Goal: Information Seeking & Learning: Find specific fact

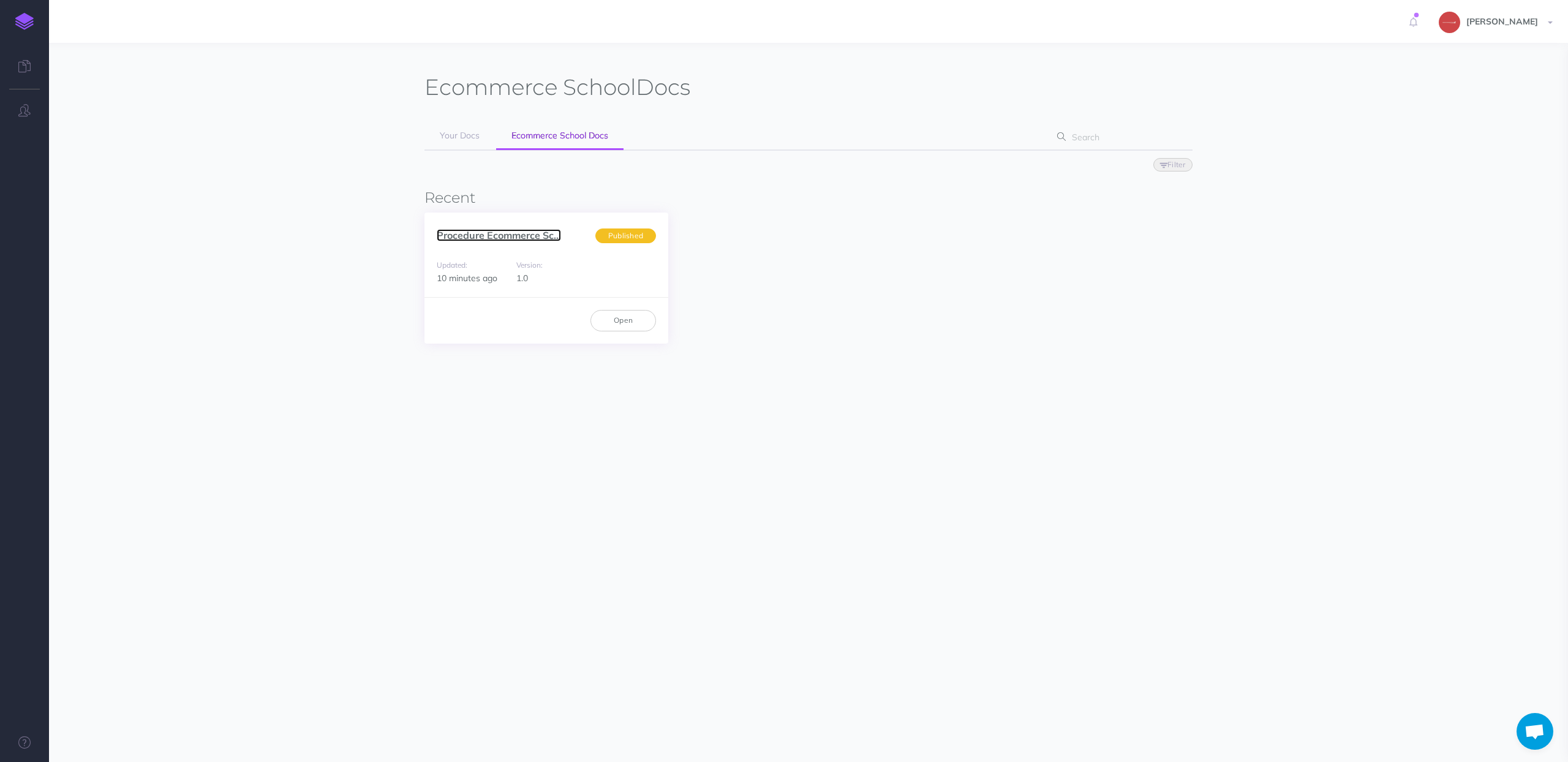
click at [497, 233] on link "Procedure Ecommerce Sc..." at bounding box center [498, 235] width 124 height 12
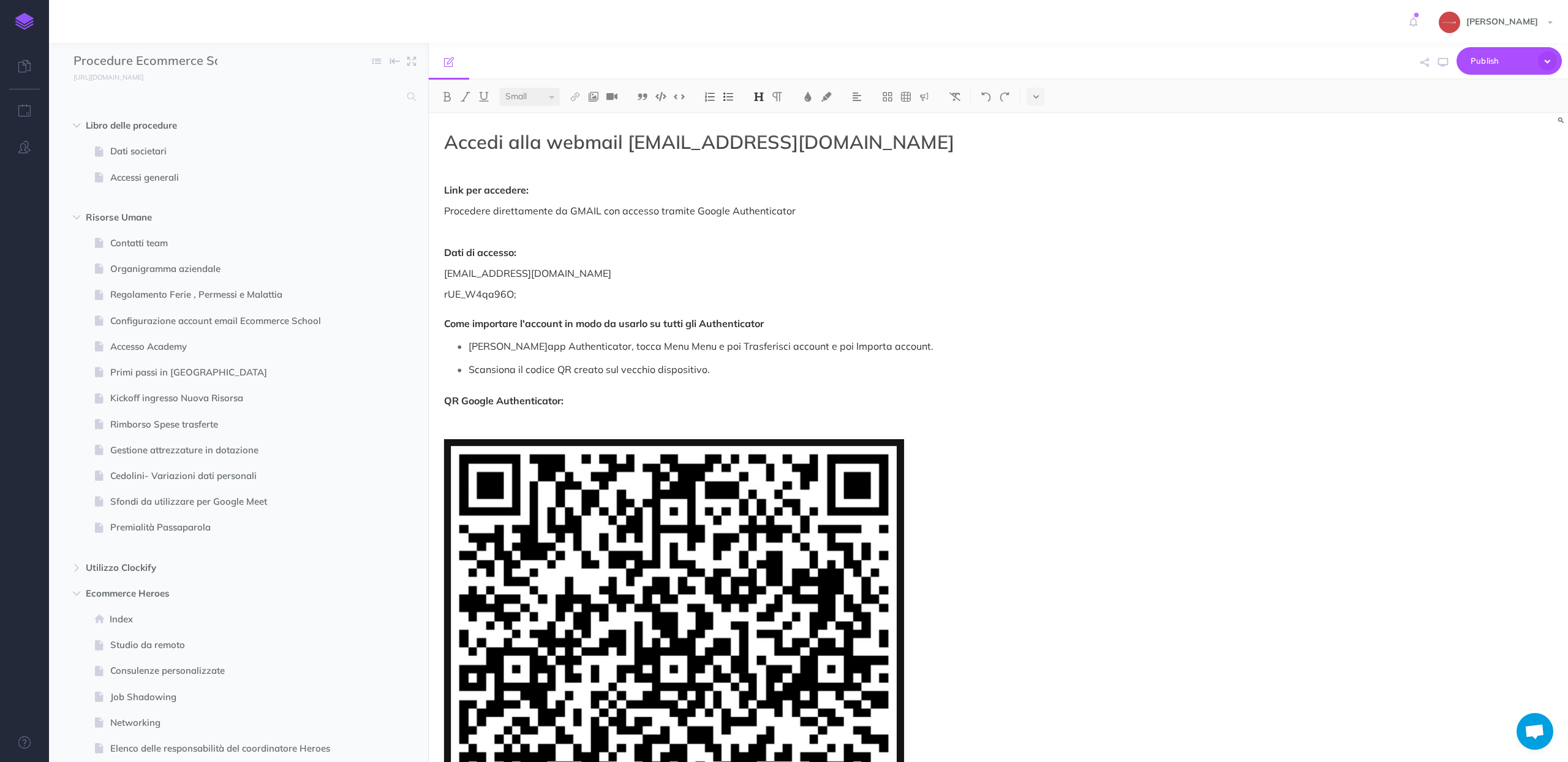
click at [575, 304] on p "rUE_W4qa96O; Come importare l'account in modo da usarlo su tutti gli Authentica…" at bounding box center [827, 308] width 767 height 44
drag, startPoint x: 537, startPoint y: 297, endPoint x: 425, endPoint y: 292, distance: 112.1
click at [425, 292] on div "Procedure Ecommerce School Collapse all Expand all Expand to root folders [URL]…" at bounding box center [808, 402] width 1519 height 719
copy p "rUE_W4qa96O;"
select select "small"
